Goal: Transaction & Acquisition: Download file/media

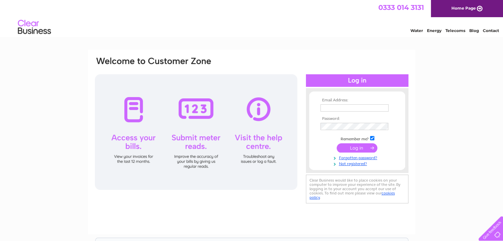
type input "accounts@mpwindows.co.uk"
click at [361, 149] on input "submit" at bounding box center [356, 147] width 41 height 9
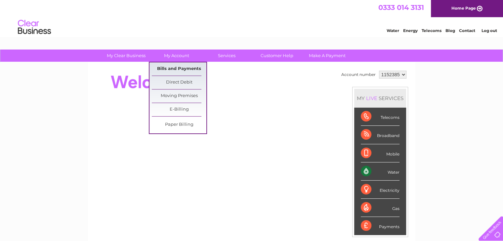
click at [172, 66] on link "Bills and Payments" at bounding box center [179, 68] width 55 height 13
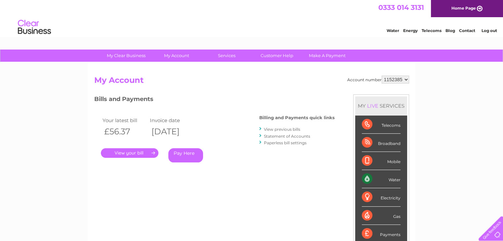
click at [148, 150] on link "." at bounding box center [129, 153] width 57 height 10
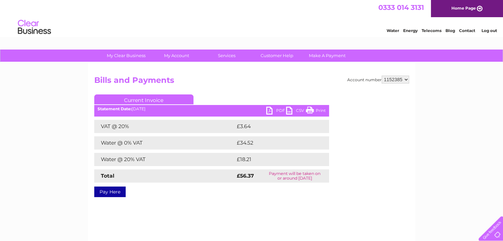
click at [280, 111] on link "PDF" at bounding box center [276, 112] width 20 height 10
click at [149, 32] on div "Water Energy Telecoms Blog Contact Log out" at bounding box center [251, 27] width 503 height 21
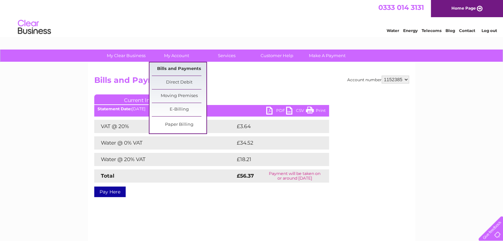
click at [173, 66] on link "Bills and Payments" at bounding box center [179, 68] width 55 height 13
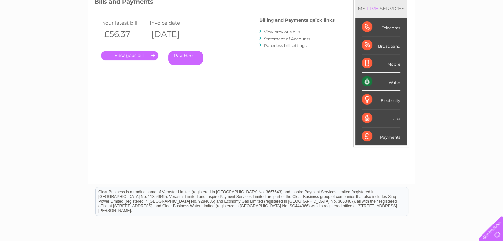
scroll to position [99, 0]
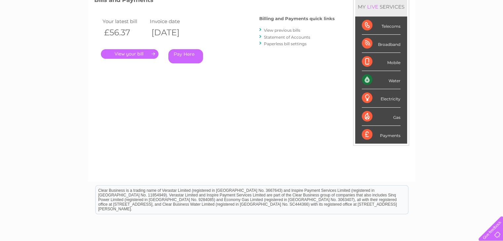
click at [295, 29] on link "View previous bills" at bounding box center [282, 30] width 36 height 5
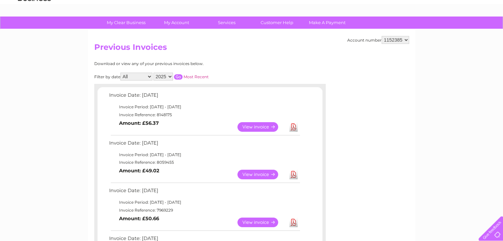
scroll to position [66, 0]
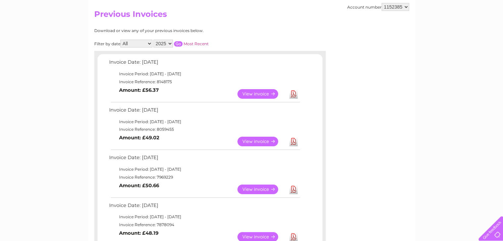
click at [293, 139] on link "Download" at bounding box center [293, 142] width 8 height 10
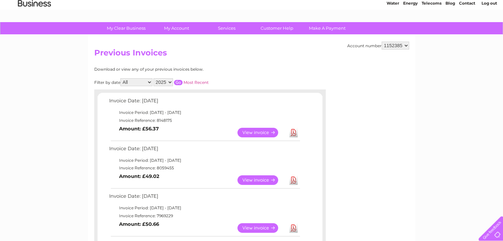
scroll to position [0, 0]
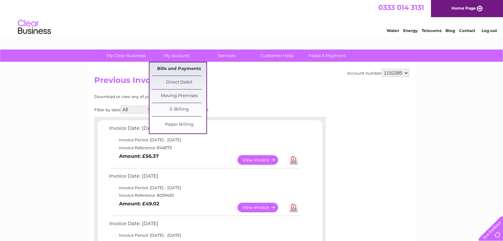
click at [170, 63] on link "Bills and Payments" at bounding box center [179, 68] width 55 height 13
click at [168, 69] on link "Bills and Payments" at bounding box center [179, 68] width 55 height 13
click at [162, 67] on link "Bills and Payments" at bounding box center [179, 68] width 55 height 13
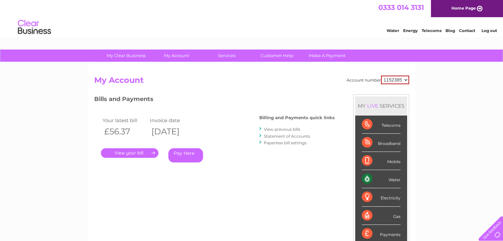
click at [215, 71] on div "Account number 1152385 My Account MY LIVE SERVICES Telecoms Broadband Mobile Wa…" at bounding box center [251, 171] width 327 height 219
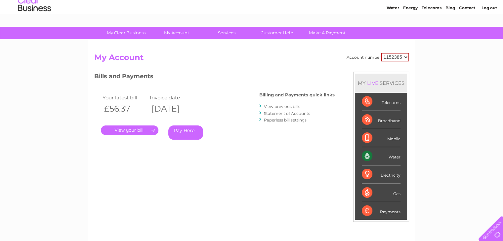
scroll to position [66, 0]
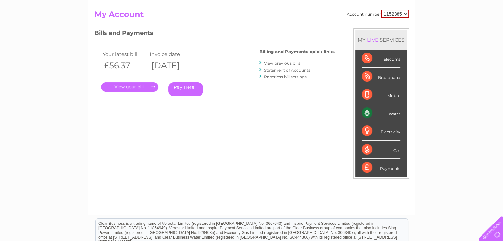
click at [144, 89] on link "." at bounding box center [129, 87] width 57 height 10
